Goal: Transaction & Acquisition: Obtain resource

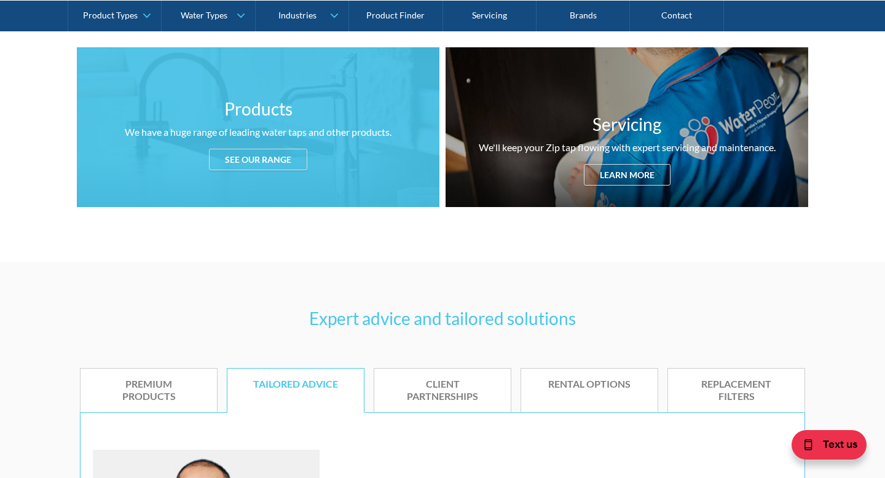
click at [263, 160] on div "See our range" at bounding box center [258, 160] width 98 height 22
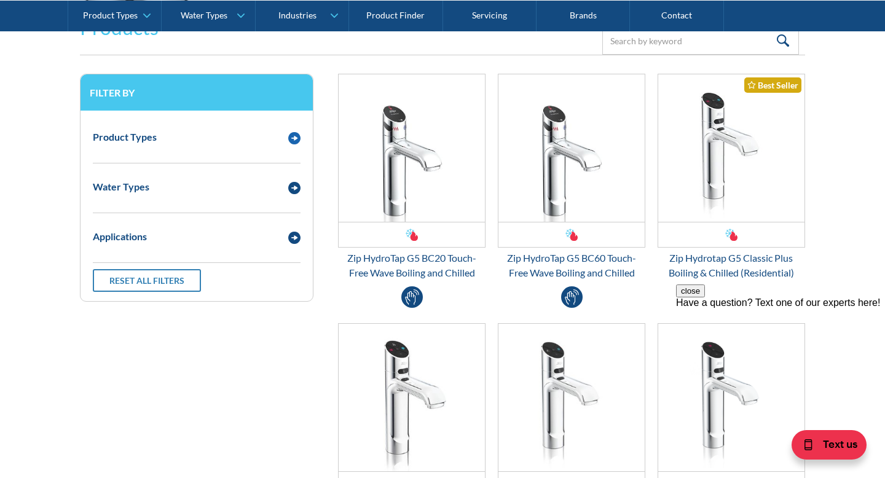
scroll to position [1627, 0]
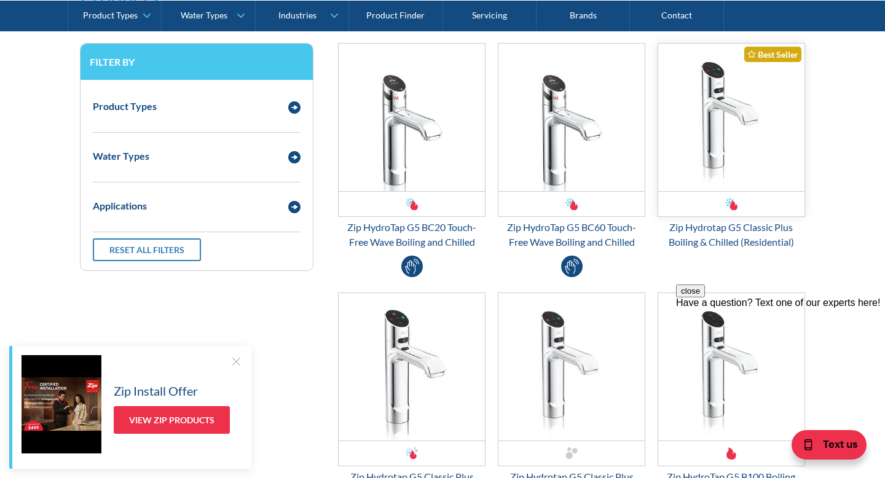
scroll to position [1659, 0]
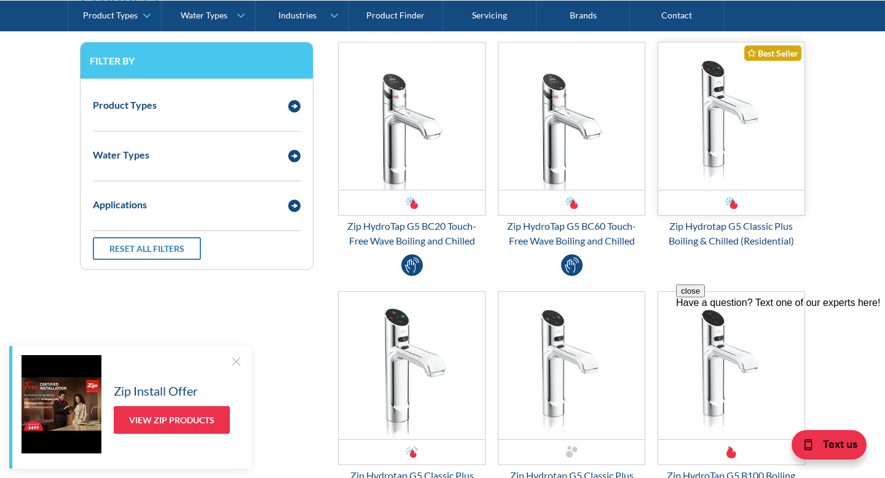
click at [757, 77] on img "Email Form 3" at bounding box center [731, 116] width 146 height 148
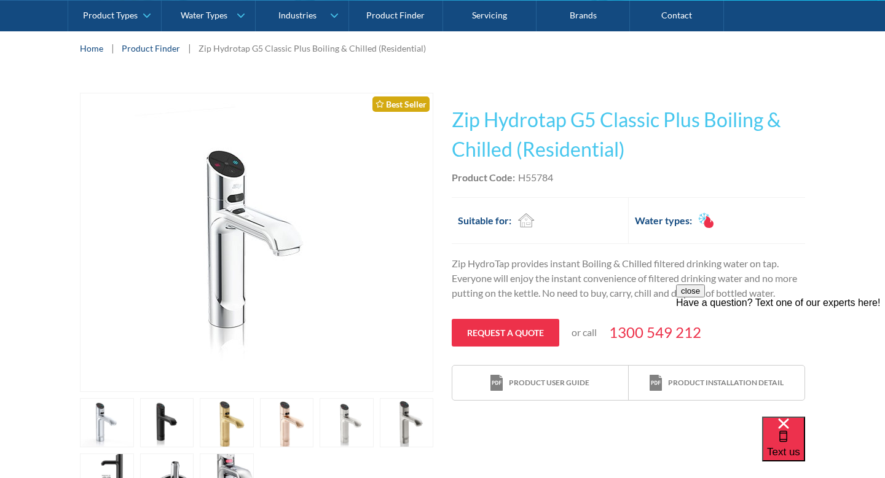
click at [134, 408] on link "open lightbox" at bounding box center [107, 422] width 54 height 49
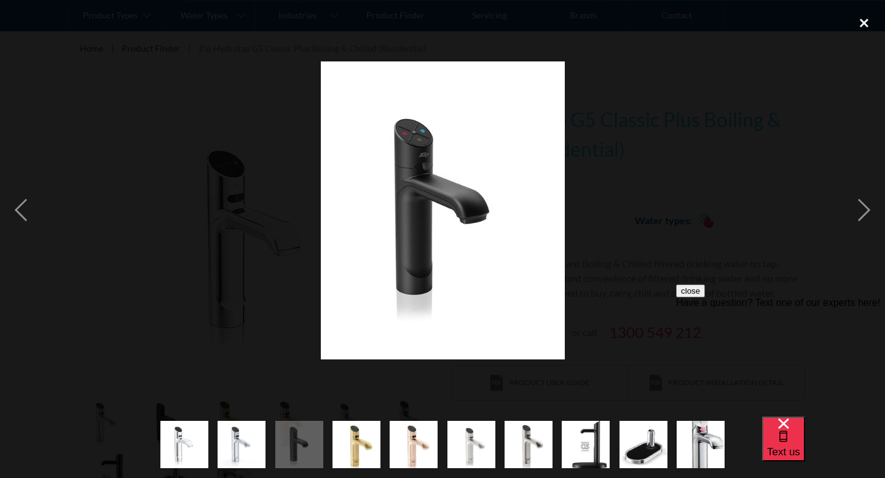
click at [862, 25] on div "close lightbox" at bounding box center [864, 23] width 42 height 27
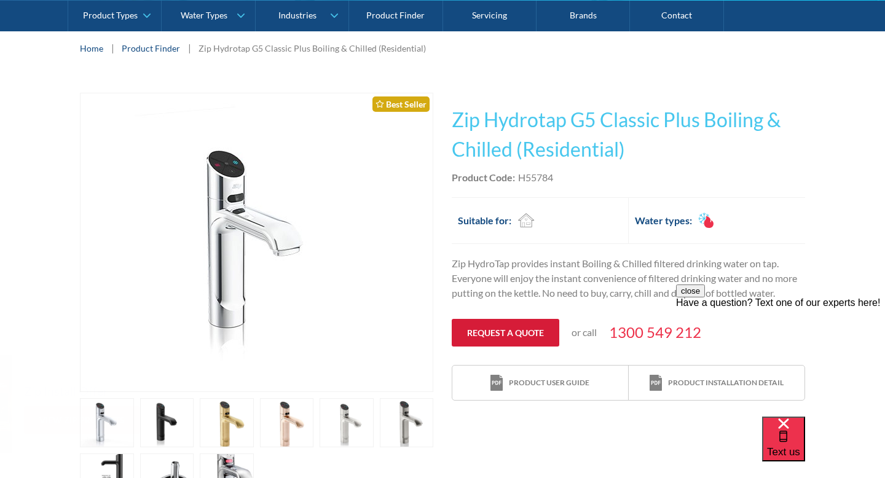
click at [527, 333] on link "Request a quote" at bounding box center [506, 333] width 108 height 28
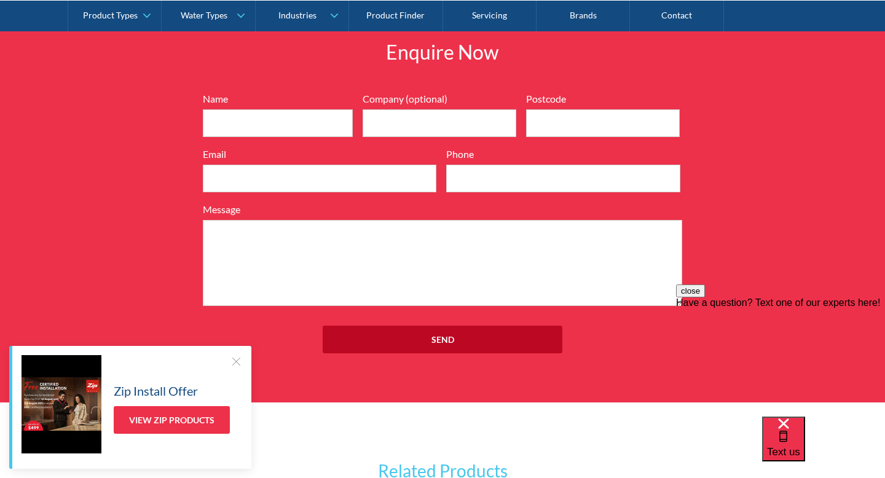
scroll to position [1322, 0]
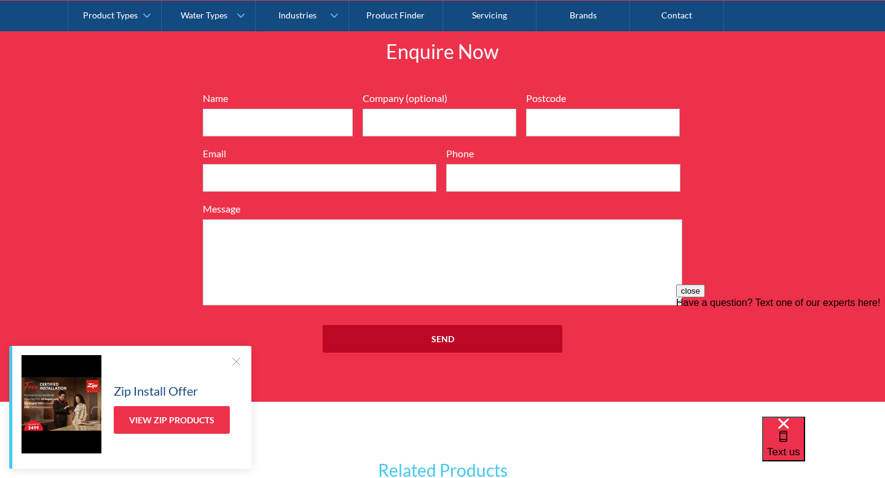
click at [234, 361] on div at bounding box center [236, 361] width 12 height 12
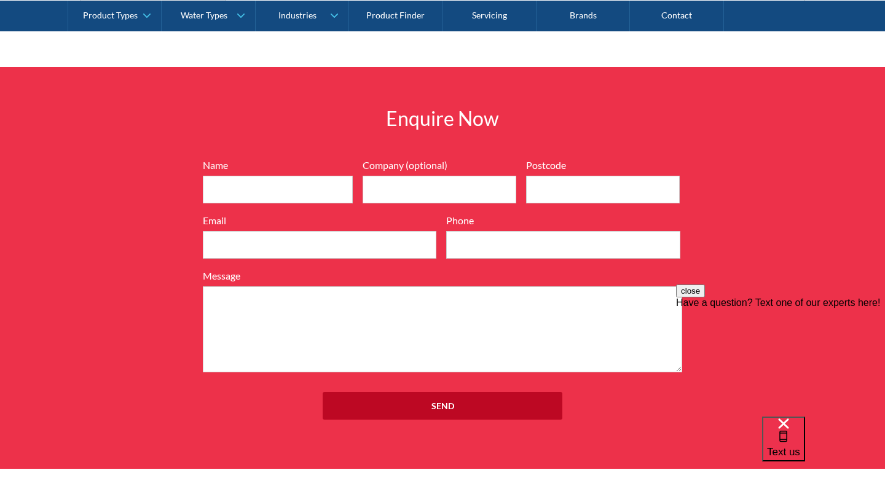
scroll to position [1251, 0]
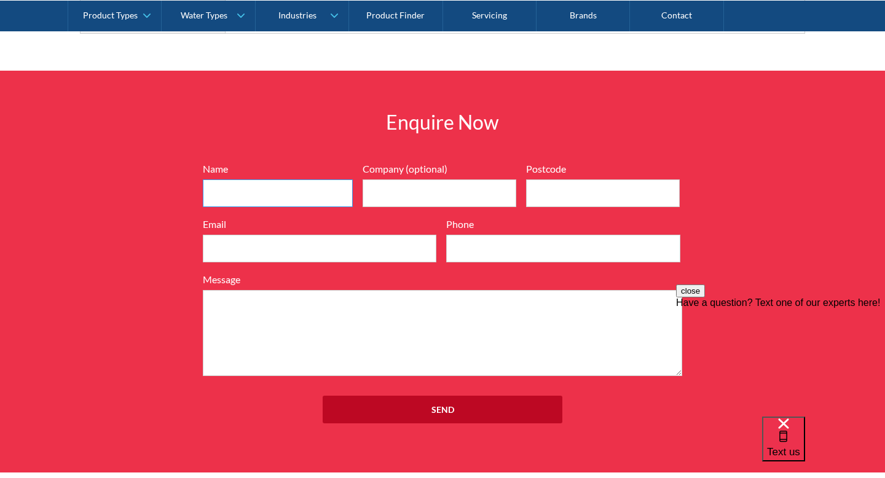
click at [307, 195] on input "Name" at bounding box center [278, 194] width 150 height 28
type input "Dimitra"
type input "3977"
click at [243, 261] on input "Email" at bounding box center [320, 249] width 234 height 28
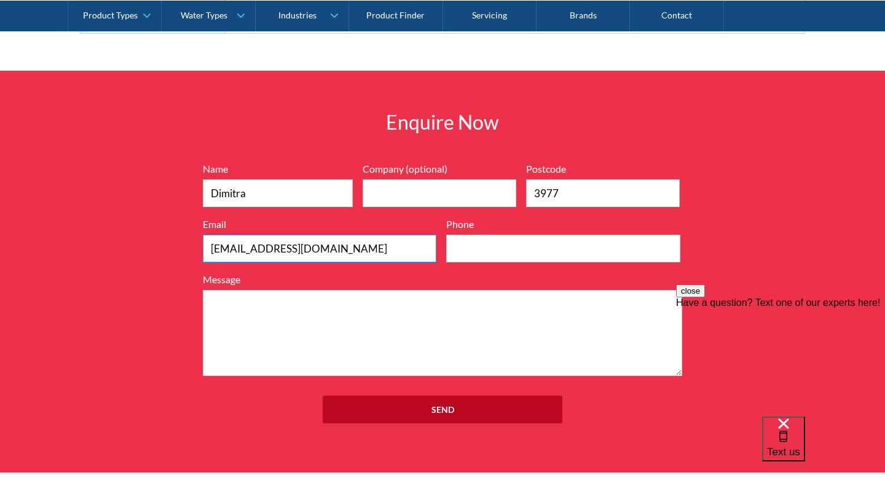
type input "kd.moukas@gmail.com"
click at [515, 247] on input "Phone" at bounding box center [563, 249] width 234 height 28
type input "0403213211"
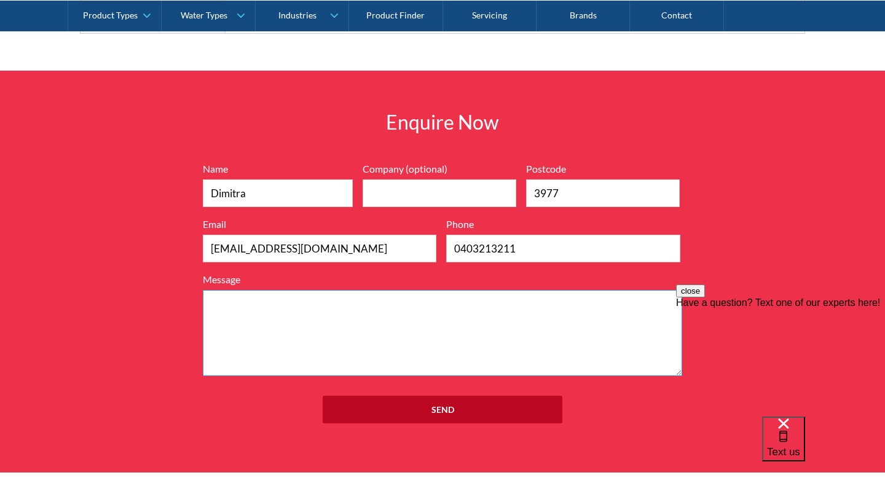
click at [444, 318] on textarea "Message" at bounding box center [443, 333] width 480 height 86
type textarea "h"
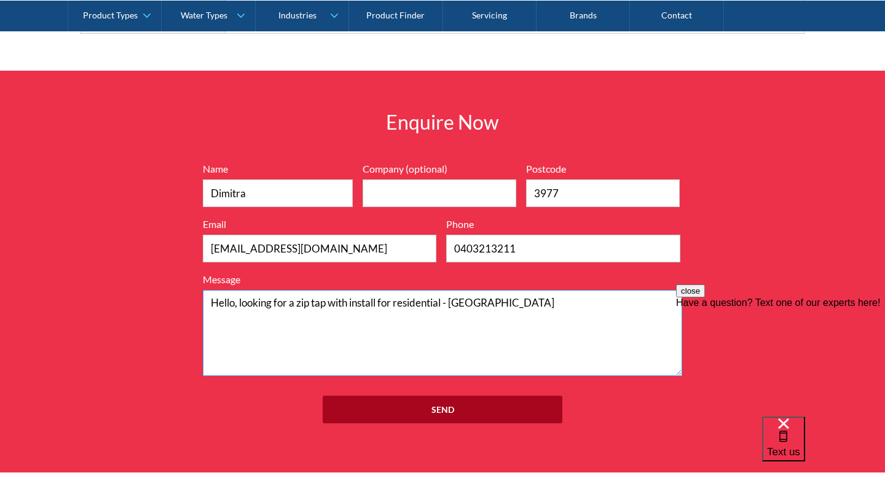
type textarea "Hello, looking for a zip tap with install for residential - Cranbourne West"
click at [491, 404] on input "Send" at bounding box center [443, 410] width 240 height 28
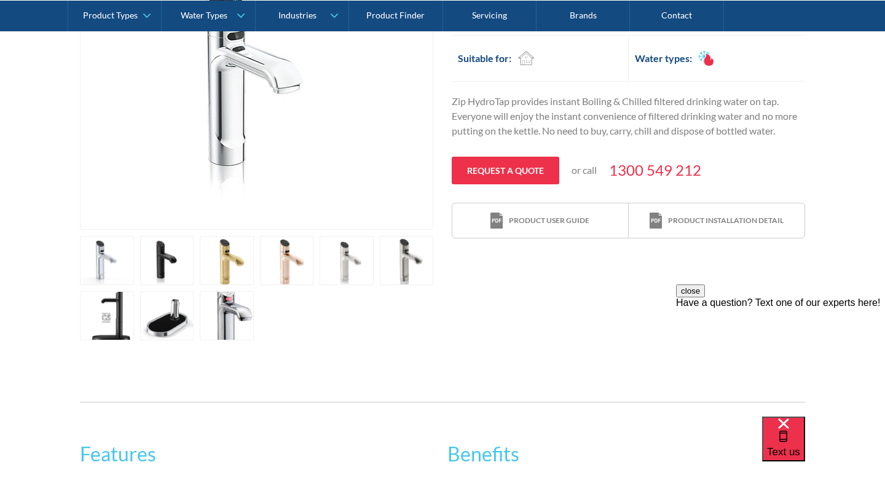
scroll to position [406, 0]
